Goal: Transaction & Acquisition: Obtain resource

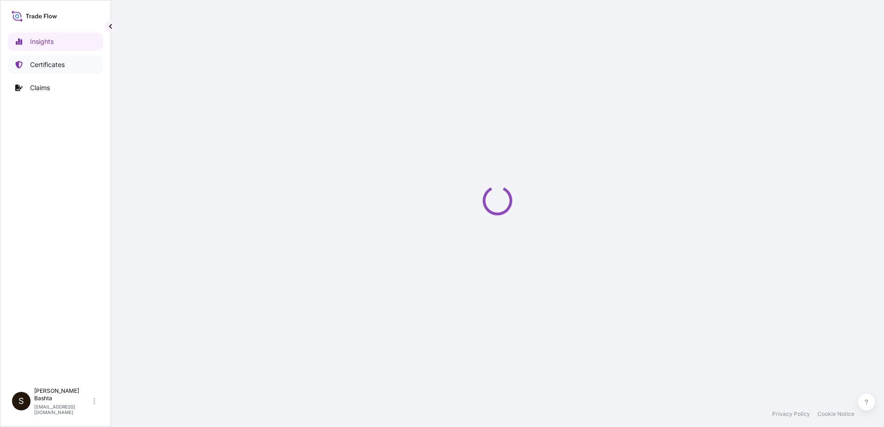
click at [55, 64] on p "Certificates" at bounding box center [47, 64] width 35 height 9
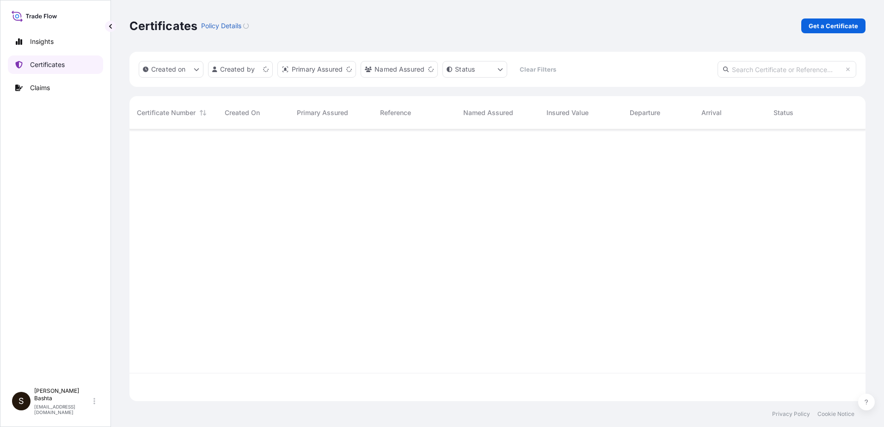
click at [55, 64] on p "Certificates" at bounding box center [47, 64] width 35 height 9
click at [839, 25] on p "Get a Certificate" at bounding box center [833, 25] width 49 height 9
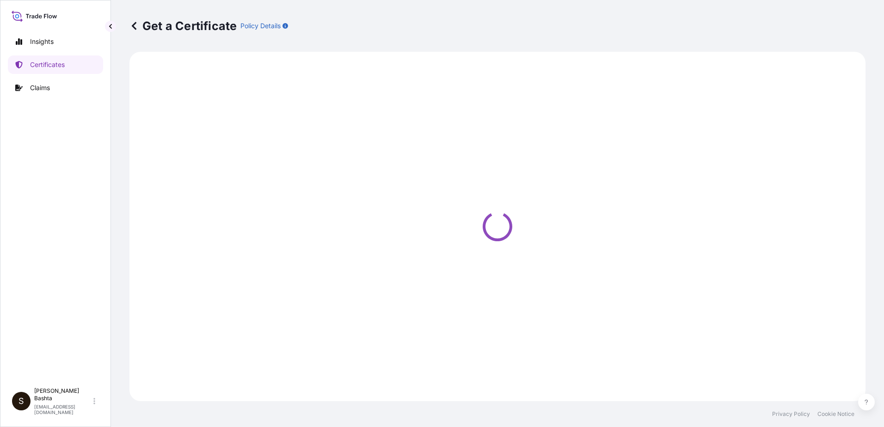
select select "Barge"
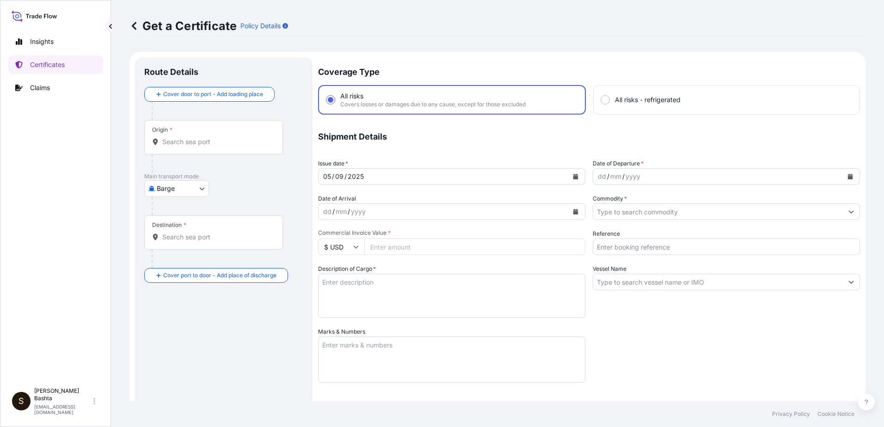
click at [176, 130] on div "Origin *" at bounding box center [213, 137] width 139 height 34
click at [176, 137] on input "Origin *" at bounding box center [216, 141] width 109 height 9
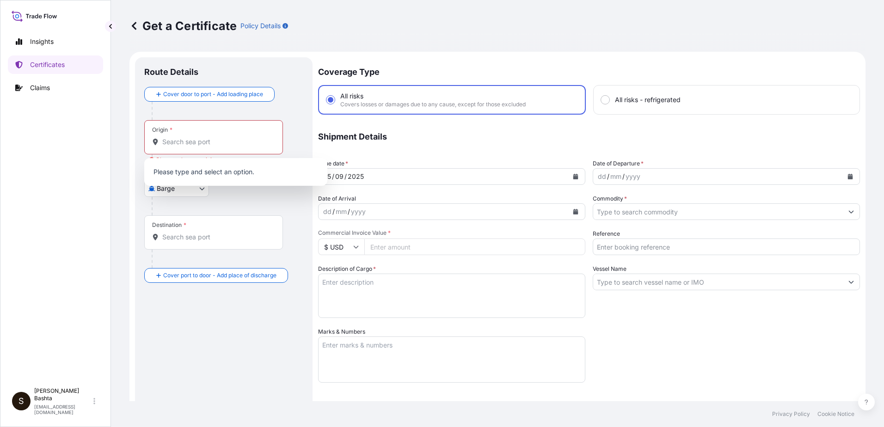
click at [177, 137] on div "Origin *" at bounding box center [213, 137] width 139 height 34
click at [177, 137] on input "Origin * Please select an origin" at bounding box center [216, 141] width 109 height 9
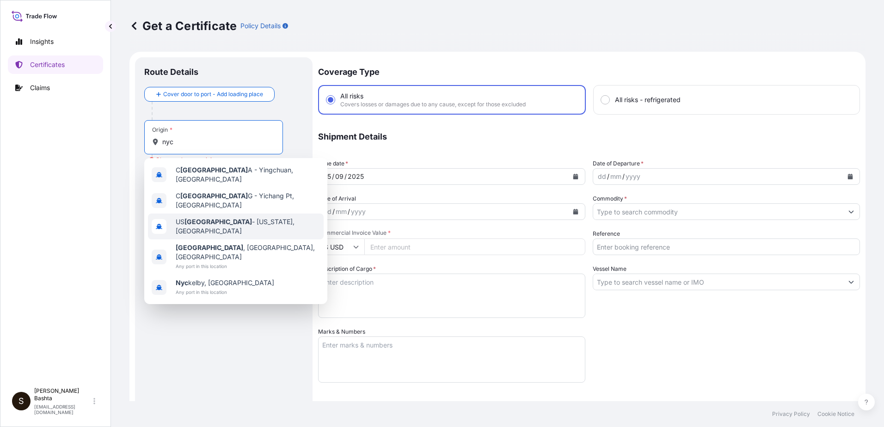
click at [208, 217] on span "US [GEOGRAPHIC_DATA] - [US_STATE], [GEOGRAPHIC_DATA]" at bounding box center [248, 226] width 144 height 18
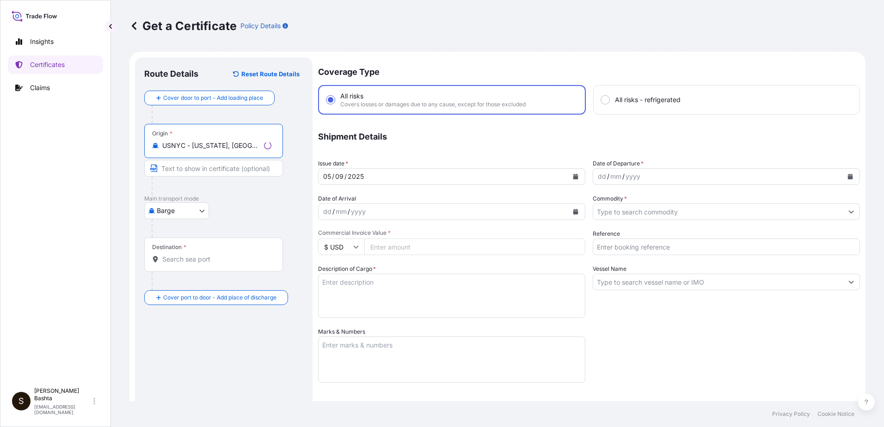
type input "USNYC - [US_STATE], [GEOGRAPHIC_DATA]"
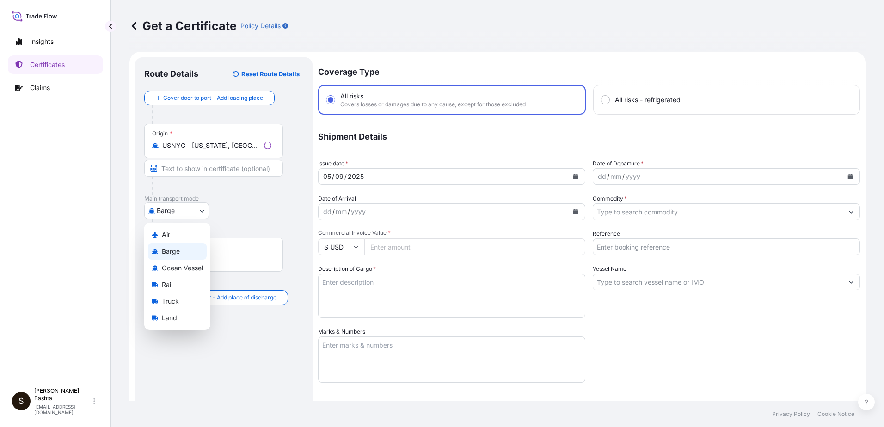
click at [197, 209] on body "0 options available. 0 options available. 5 options available. Insights Certifi…" at bounding box center [442, 213] width 884 height 427
click at [172, 236] on div "Air" at bounding box center [177, 235] width 59 height 17
select select "Air"
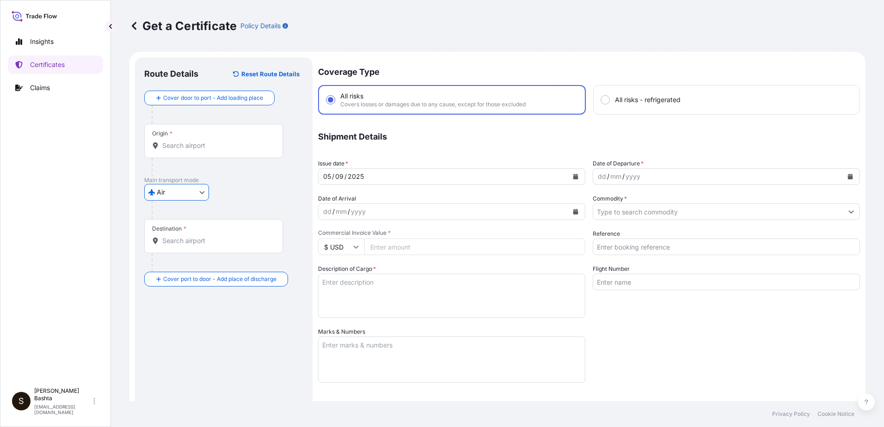
click at [172, 244] on input "Destination *" at bounding box center [216, 240] width 109 height 9
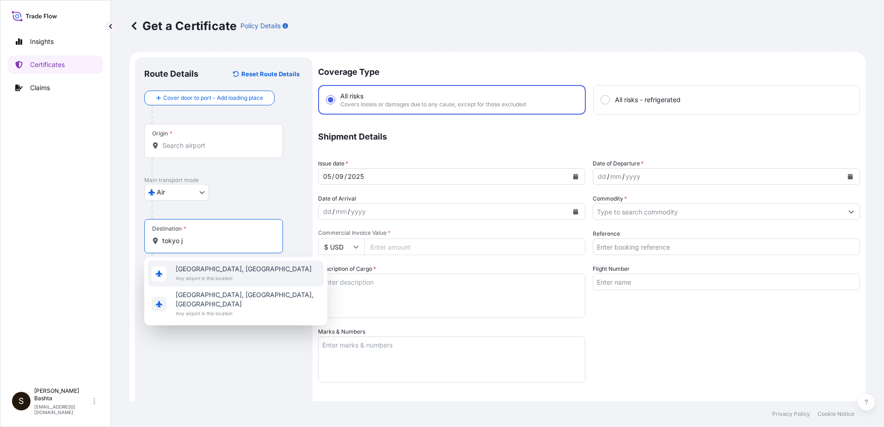
click at [216, 265] on div "[GEOGRAPHIC_DATA], [GEOGRAPHIC_DATA] Any airport in this location" at bounding box center [236, 274] width 176 height 26
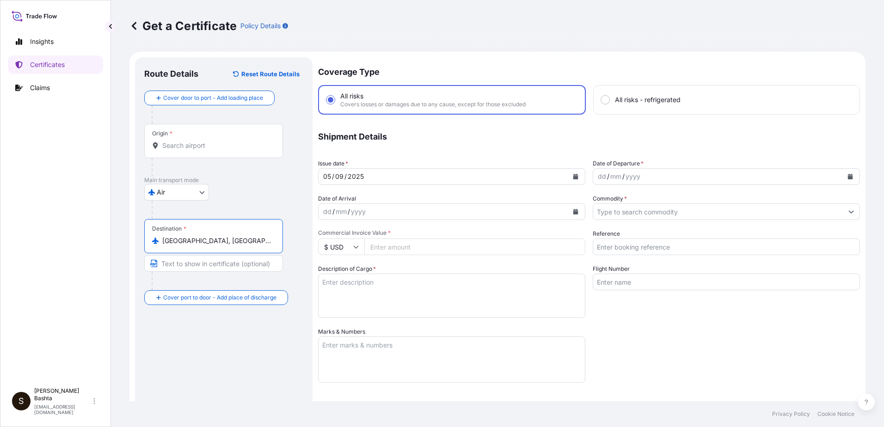
type input "[GEOGRAPHIC_DATA], [GEOGRAPHIC_DATA]"
click at [597, 180] on div "dd" at bounding box center [602, 176] width 10 height 11
click at [849, 214] on icon "Show suggestions" at bounding box center [852, 212] width 6 height 6
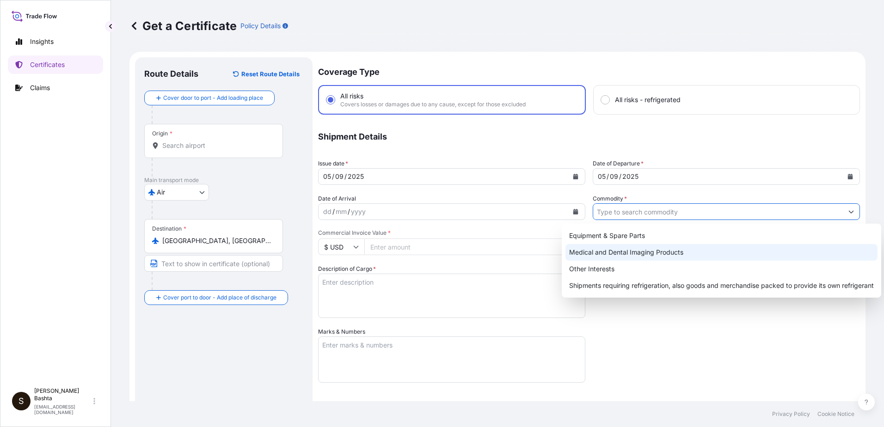
click at [671, 253] on div "Medical and Dental Imaging Products" at bounding box center [722, 252] width 312 height 17
type input "Medical and Dental Imaging Products"
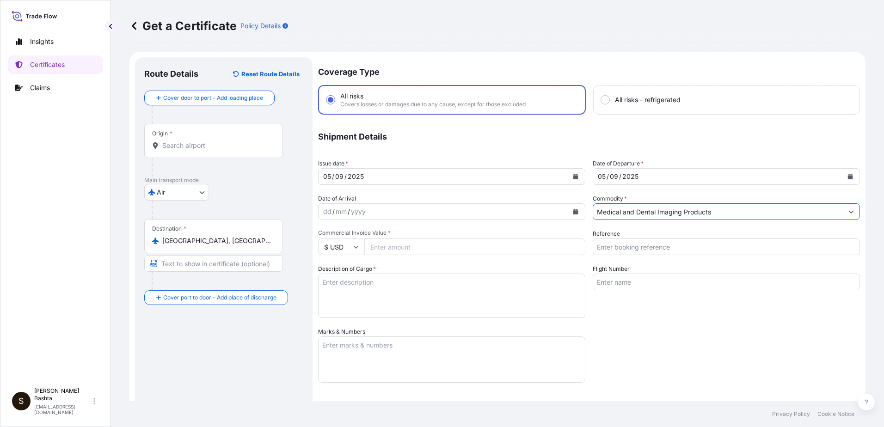
drag, startPoint x: 634, startPoint y: 251, endPoint x: 636, endPoint y: 244, distance: 7.9
click at [634, 251] on input "Reference" at bounding box center [726, 247] width 267 height 17
type input "21244213"
click at [394, 245] on input "Commercial Invoice Value *" at bounding box center [474, 247] width 221 height 17
type input "152.00"
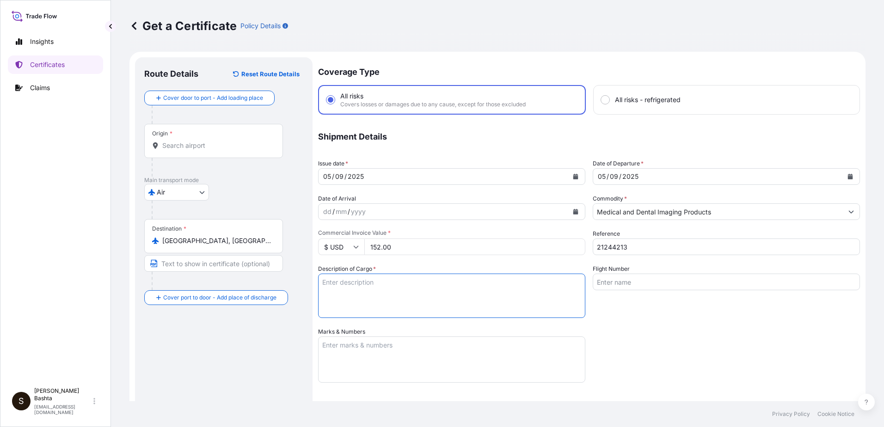
click at [337, 280] on textarea "Description of Cargo *" at bounding box center [451, 296] width 267 height 44
type textarea "MEDICAL AND DENTAL IMAGING PRODUCTS"
click at [361, 351] on textarea "Marks & Numbers" at bounding box center [451, 360] width 267 height 46
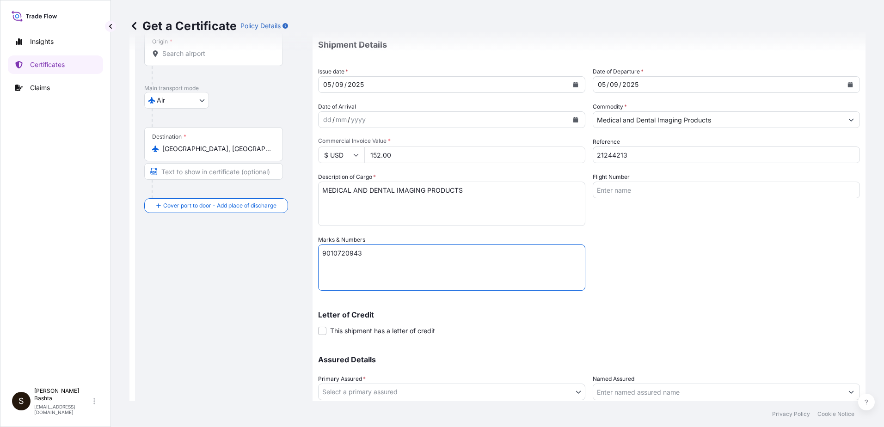
scroll to position [160, 0]
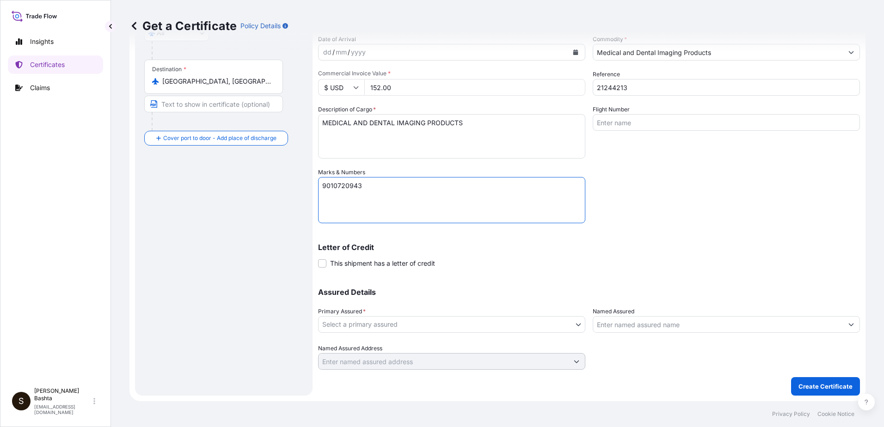
type textarea "9010720943"
click at [576, 323] on body "Insights Certificates Claims S [PERSON_NAME] [PERSON_NAME][EMAIL_ADDRESS][PERSO…" at bounding box center [442, 213] width 884 height 427
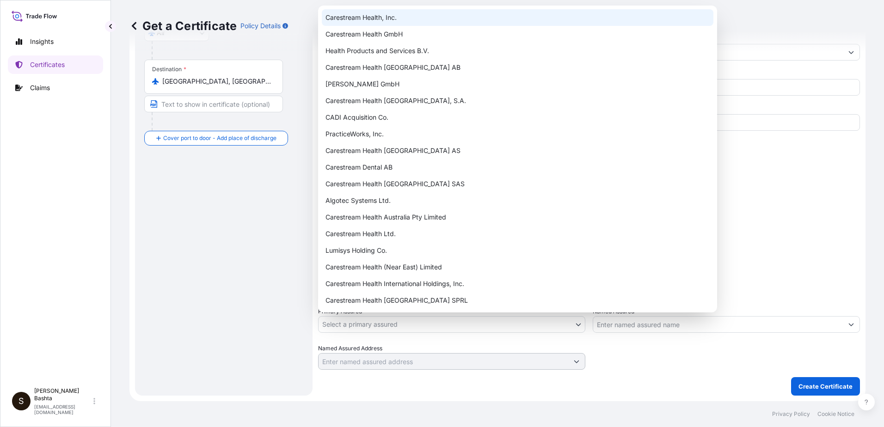
click at [388, 18] on div "Carestream Health, Inc." at bounding box center [518, 17] width 392 height 17
select select "32008"
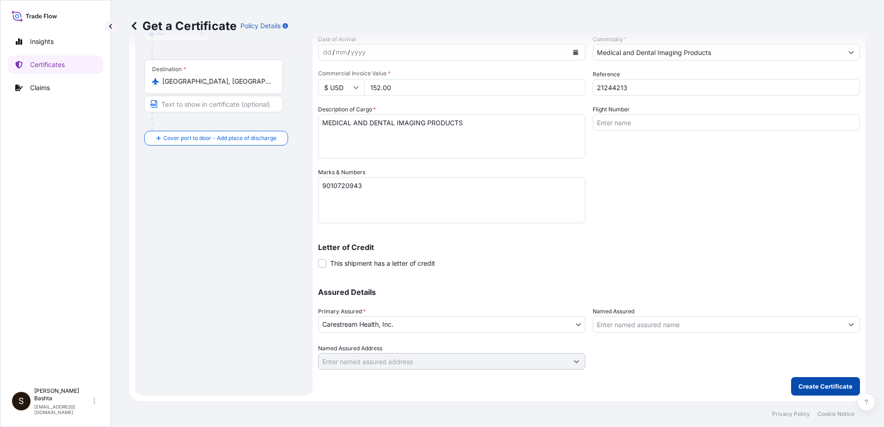
click at [812, 386] on p "Create Certificate" at bounding box center [826, 386] width 54 height 9
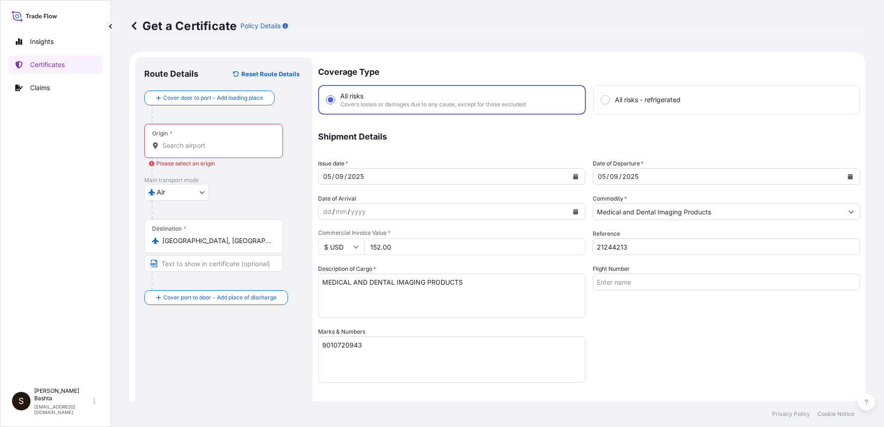
click at [170, 138] on div "Origin *" at bounding box center [213, 141] width 139 height 34
copy span "*"
click at [172, 146] on input "Origin * Please select an origin" at bounding box center [216, 145] width 109 height 9
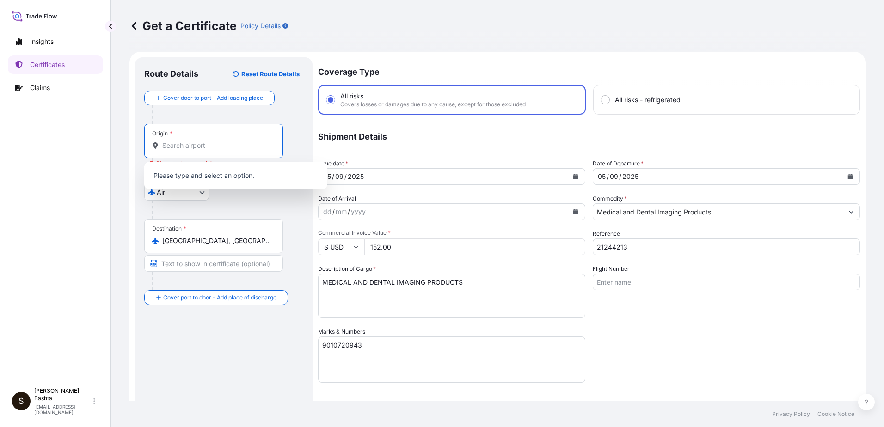
type input "Y"
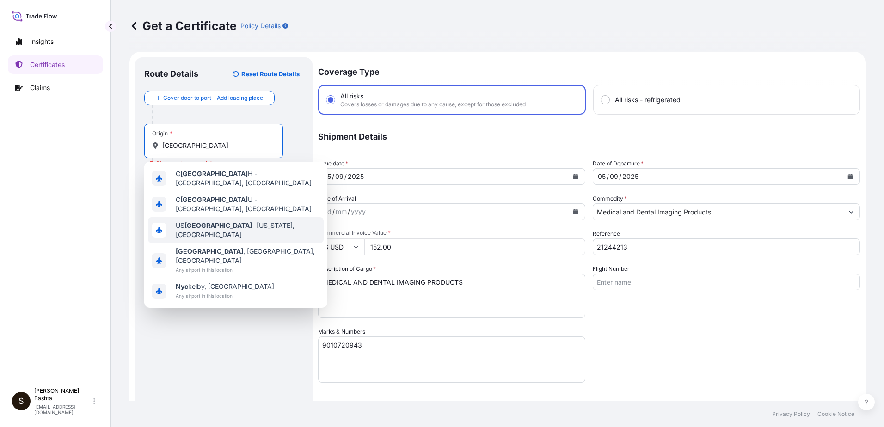
click at [224, 221] on span "US [GEOGRAPHIC_DATA] - [US_STATE], [GEOGRAPHIC_DATA]" at bounding box center [248, 230] width 144 height 18
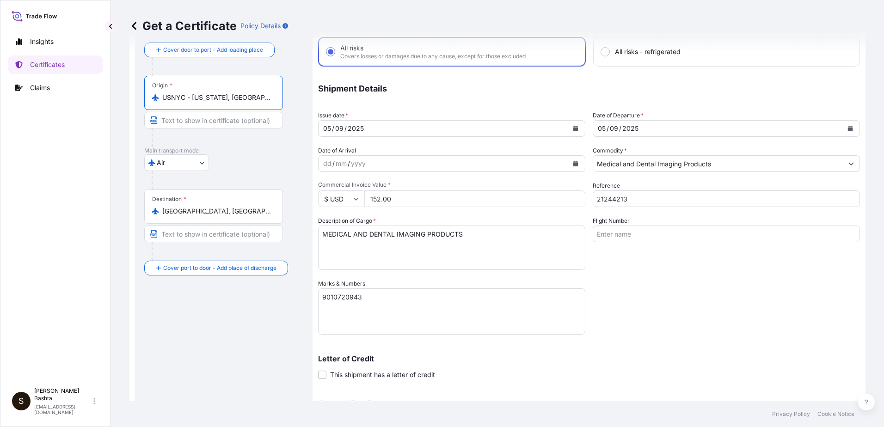
scroll to position [160, 0]
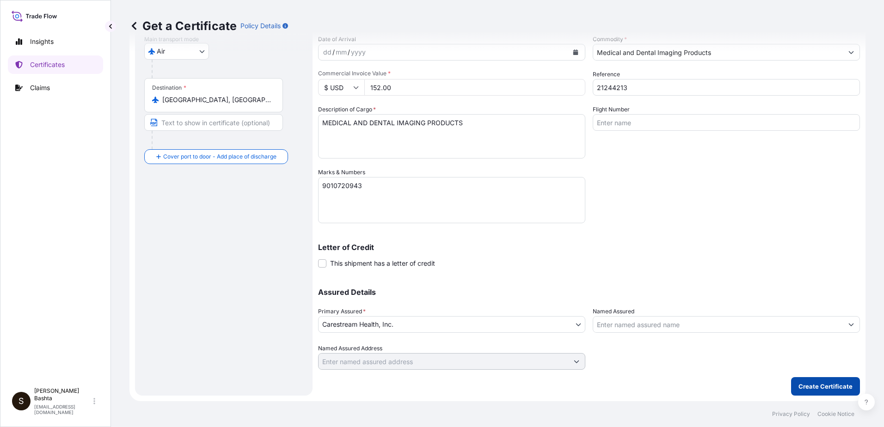
type input "USNYC - [US_STATE], [GEOGRAPHIC_DATA]"
click at [837, 386] on p "Create Certificate" at bounding box center [826, 386] width 54 height 9
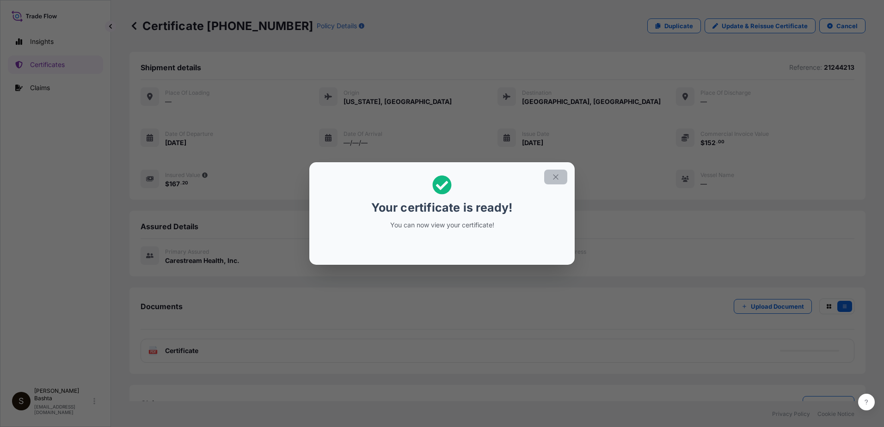
click at [556, 176] on icon "button" at bounding box center [556, 177] width 8 height 8
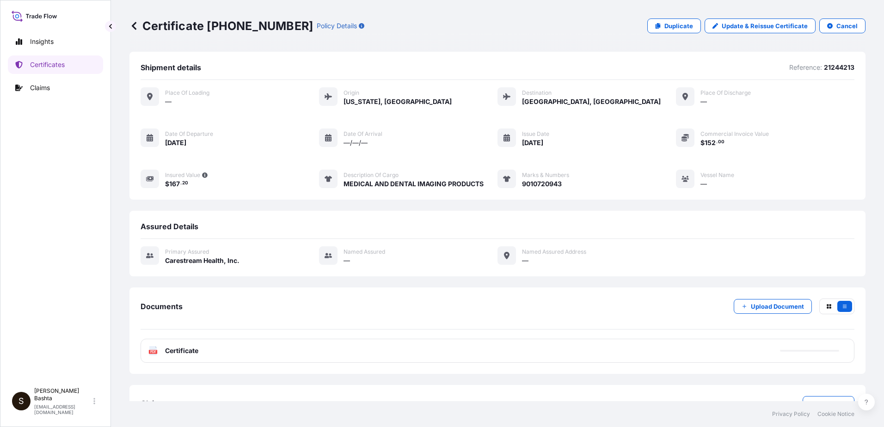
click at [154, 351] on text "PDF" at bounding box center [153, 352] width 6 height 3
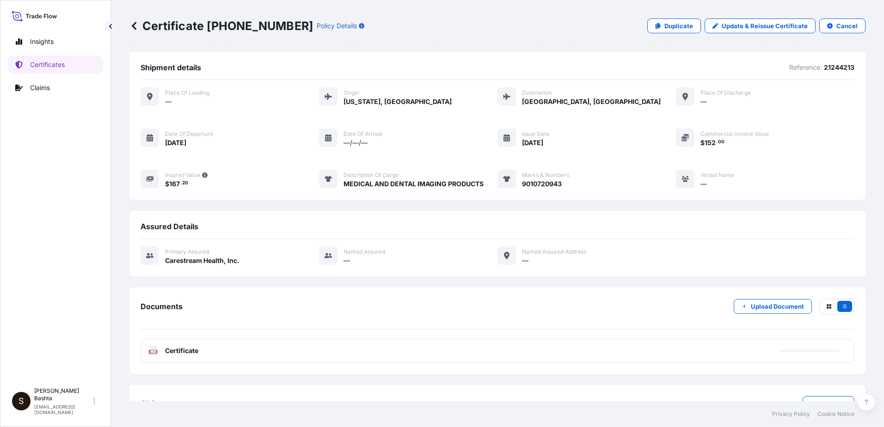
click at [154, 351] on text "PDF" at bounding box center [153, 352] width 6 height 3
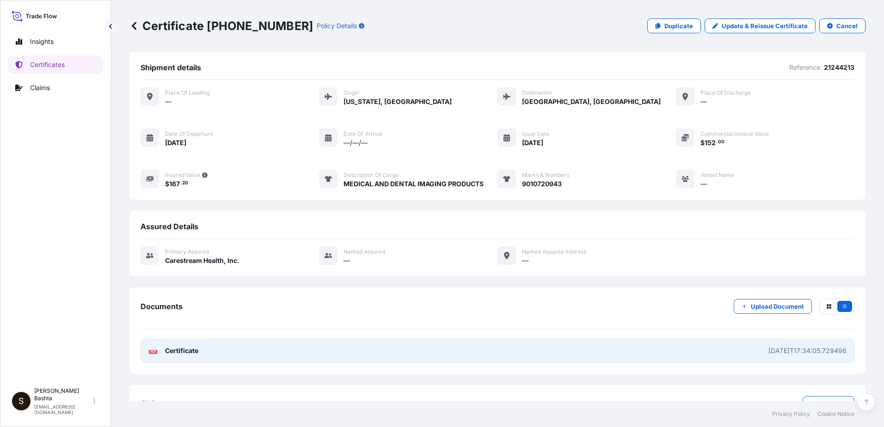
click at [153, 349] on icon at bounding box center [153, 350] width 8 height 9
